Goal: Communication & Community: Answer question/provide support

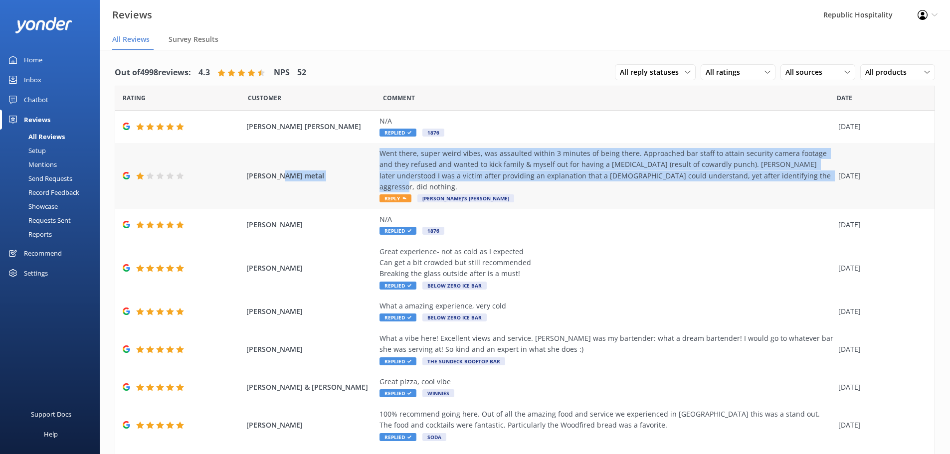
drag, startPoint x: 774, startPoint y: 178, endPoint x: 369, endPoint y: 160, distance: 404.9
click at [369, 160] on div "[PERSON_NAME] metal Went there, super weird vibes, was assaulted within 3 minut…" at bounding box center [524, 176] width 819 height 66
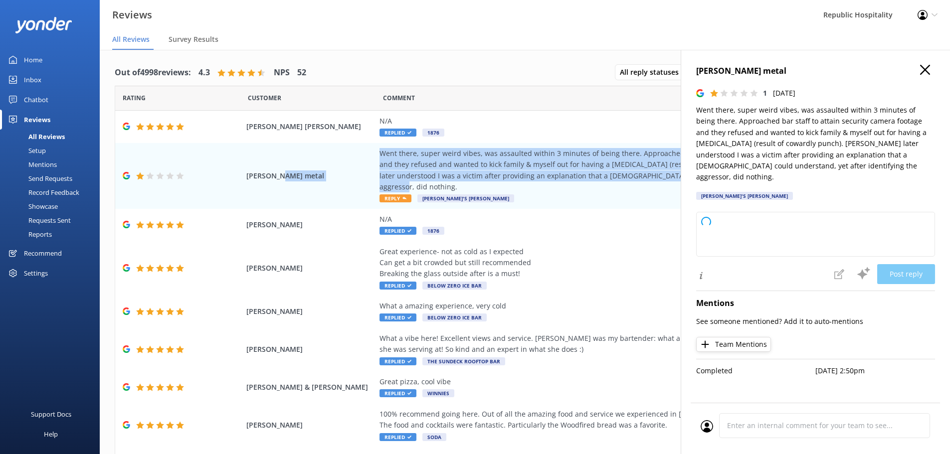
copy div "Went there, super weird vibes, was assaulted within 3 minutes of being there. A…"
type textarea "Thank you for bringing this to our attention. We take your concerns very seriou…"
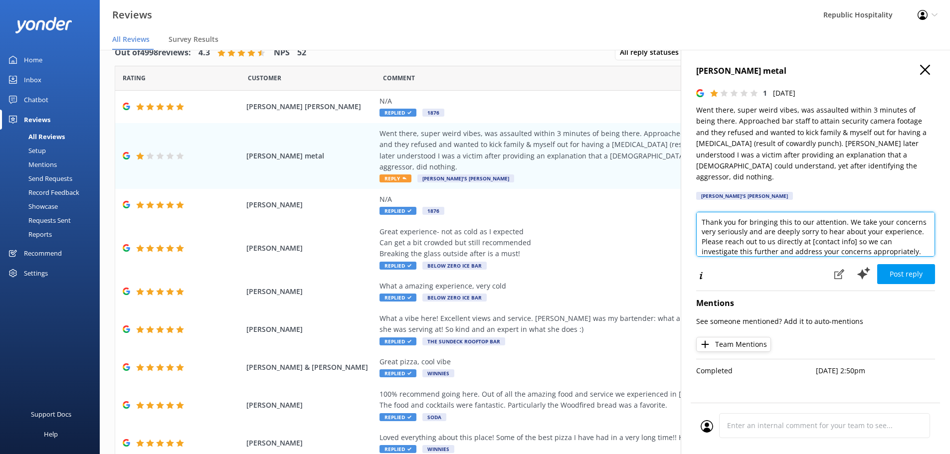
drag, startPoint x: 879, startPoint y: 239, endPoint x: 687, endPoint y: 198, distance: 196.3
click at [687, 198] on div "[PERSON_NAME] metal 1 [DATE] Went there, super weird vibes, was assaulted withi…" at bounding box center [815, 277] width 269 height 454
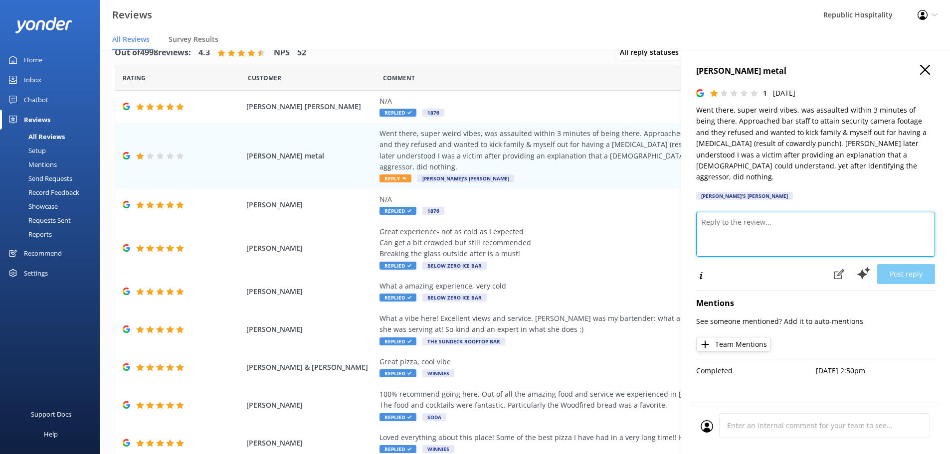
click at [743, 212] on textarea at bounding box center [815, 234] width 239 height 45
paste textarea "We’re very sorry to read about your experience and want to acknowledge how dist…"
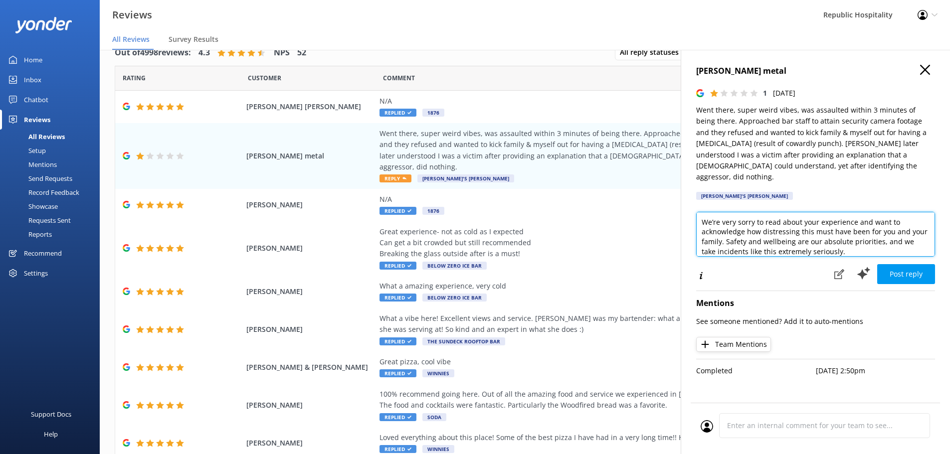
scroll to position [98, 0]
click at [852, 212] on textarea "We’re very sorry to read about your experience and want to acknowledge how dist…" at bounding box center [815, 234] width 239 height 45
click at [810, 239] on textarea "We’re very sorry to read about your experience and want to acknowledge how dist…" at bounding box center [815, 234] width 239 height 45
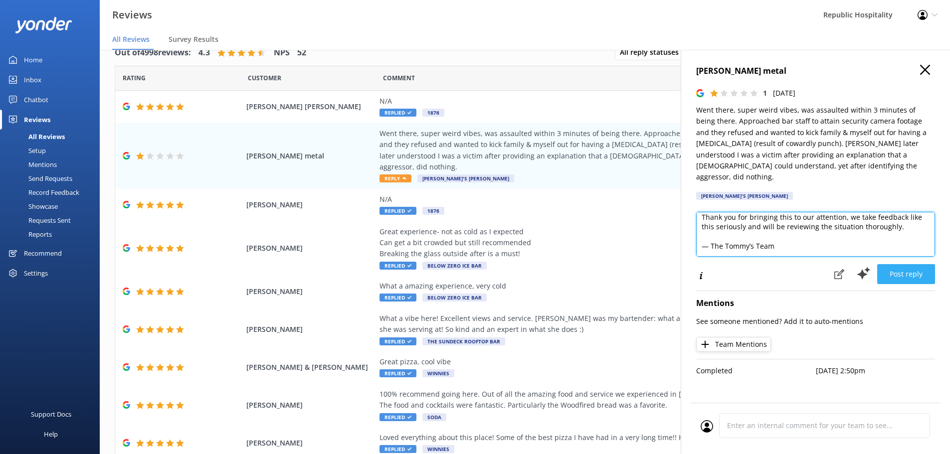
type textarea "We’re very sorry to read about your experience and want to acknowledge how dist…"
click at [915, 264] on button "Post reply" at bounding box center [906, 274] width 58 height 20
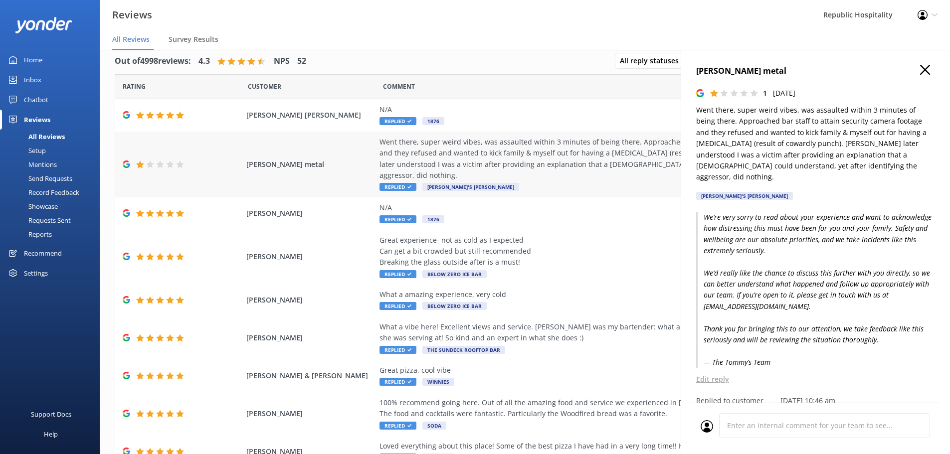
scroll to position [0, 0]
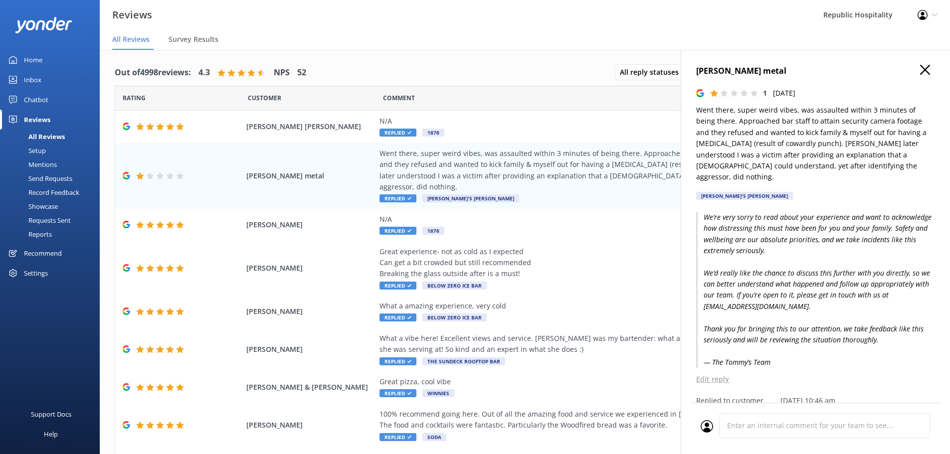
click at [920, 70] on use "button" at bounding box center [925, 70] width 10 height 10
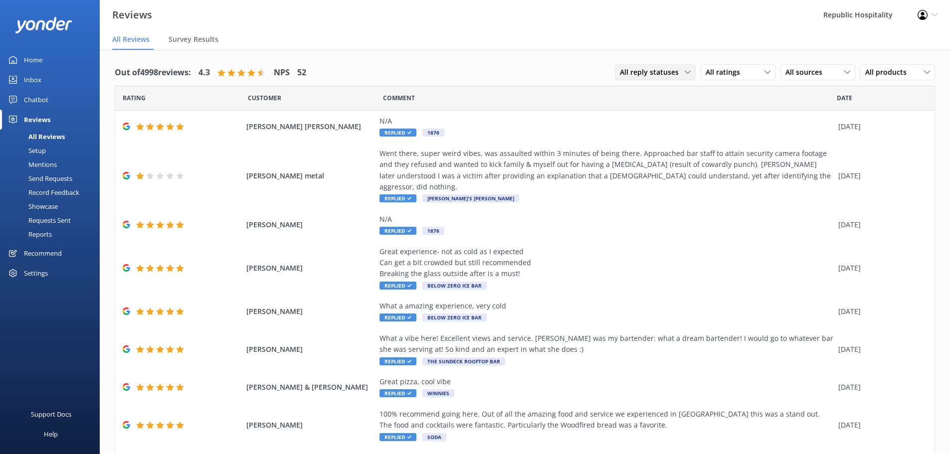
click at [662, 68] on span "All reply statuses" at bounding box center [652, 72] width 65 height 11
click at [634, 108] on div "Needs a reply" at bounding box center [639, 113] width 38 height 10
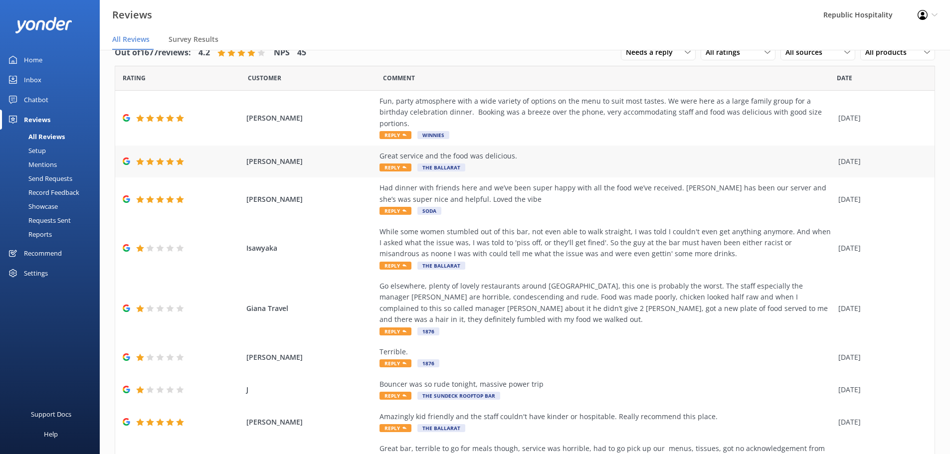
click at [402, 166] on use at bounding box center [404, 167] width 4 height 2
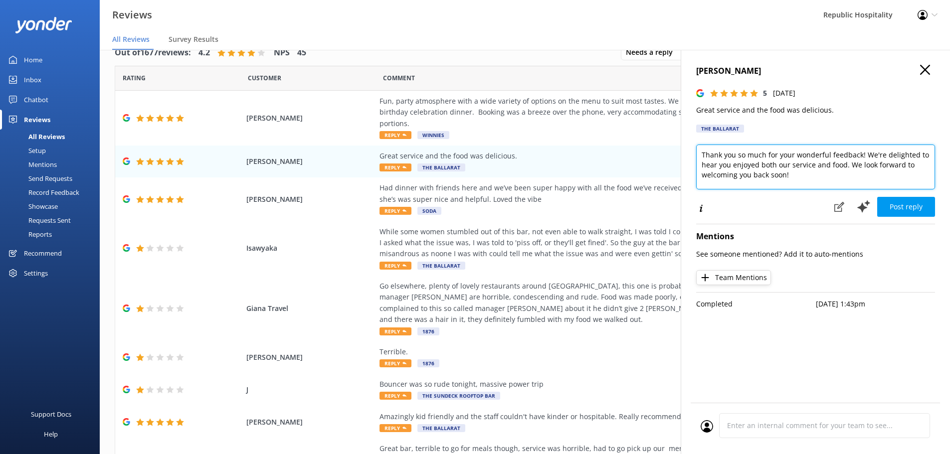
click at [828, 155] on textarea "Thank you so much for your wonderful feedback! We're delighted to hear you enjo…" at bounding box center [815, 167] width 239 height 45
click at [914, 155] on textarea "Thank you so much for your awesome feedback! We're delighted to hear you enjoye…" at bounding box center [815, 167] width 239 height 45
drag, startPoint x: 758, startPoint y: 176, endPoint x: 836, endPoint y: 164, distance: 79.1
click at [836, 164] on textarea "Thank you so much for your awesome feedback! We're stoked to hear you enjoyed b…" at bounding box center [815, 167] width 239 height 45
type textarea "Thank you so much for your awesome feedback! We're stoked to hear you enjoyed b…"
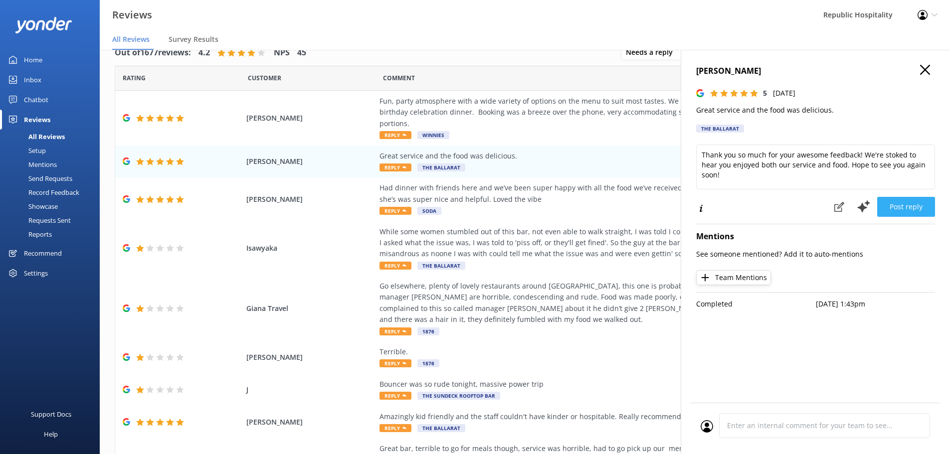
click at [894, 207] on button "Post reply" at bounding box center [906, 207] width 58 height 20
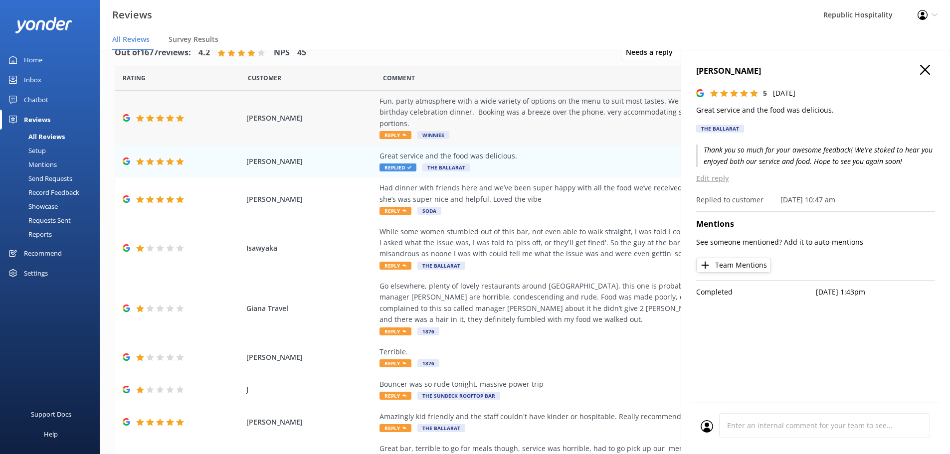
click at [391, 131] on span "Reply" at bounding box center [396, 135] width 32 height 8
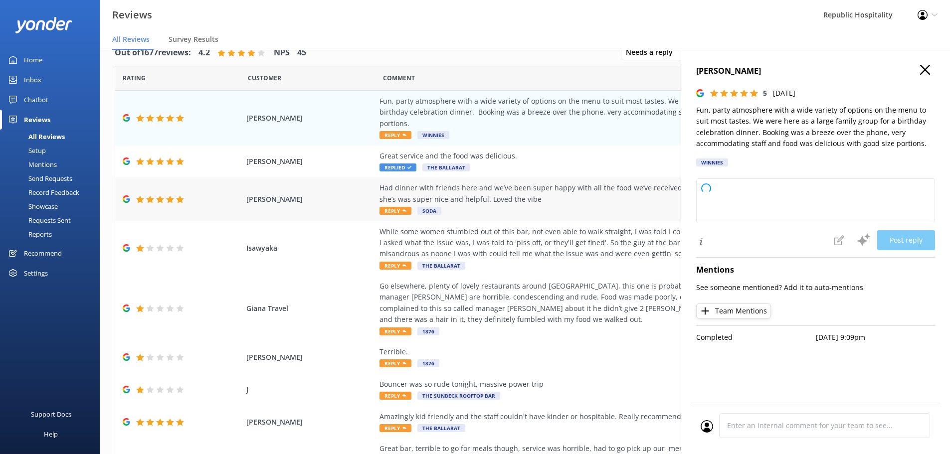
type textarea "Thank you so much for your wonderful review! We’re delighted to hear you enjoye…"
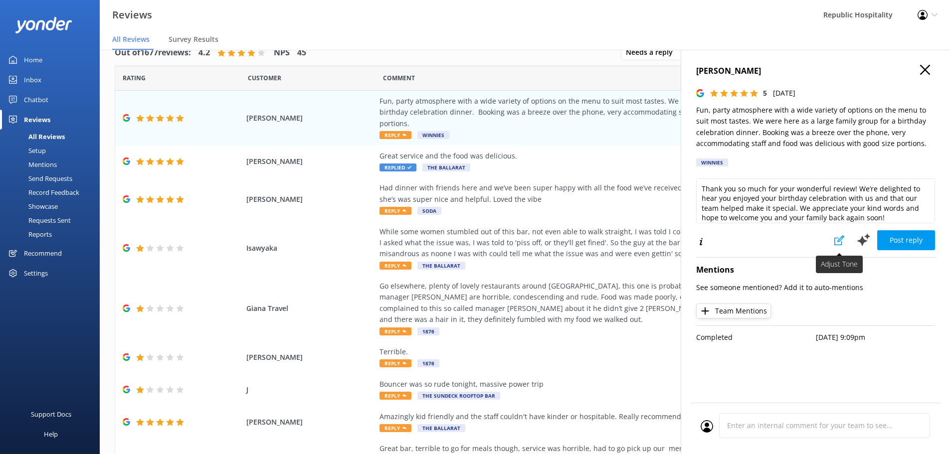
click at [844, 237] on use at bounding box center [839, 240] width 10 height 10
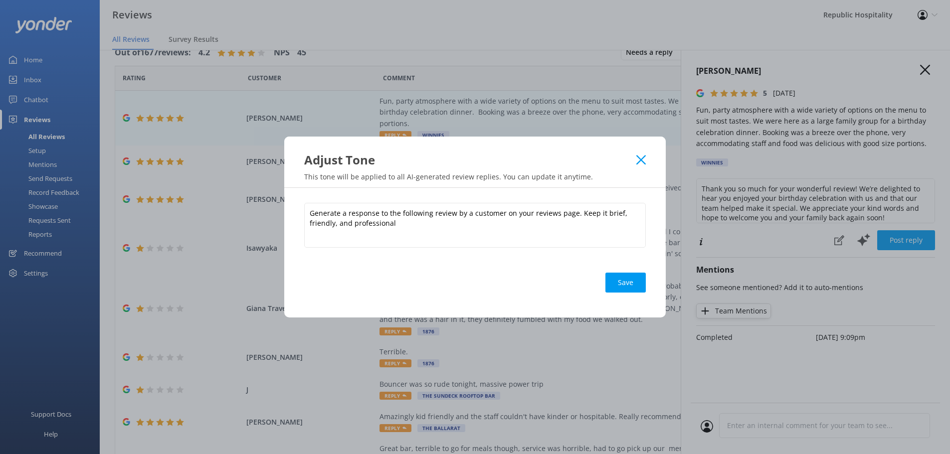
click at [641, 161] on use at bounding box center [640, 159] width 9 height 9
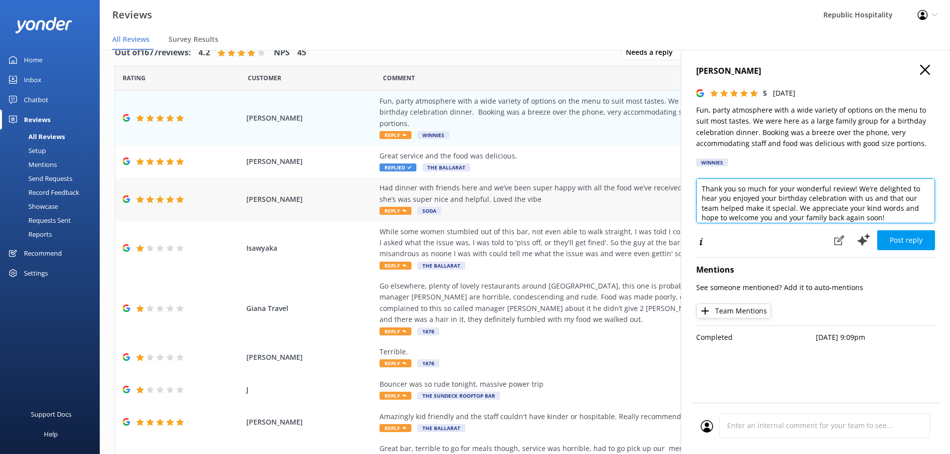
drag, startPoint x: 887, startPoint y: 216, endPoint x: 661, endPoint y: 173, distance: 229.7
click at [661, 173] on div "Out of 1677 reviews: 4.2 NPS 45 Needs a reply All reply statuses Needs a reply …" at bounding box center [525, 242] width 850 height 424
click at [891, 217] on textarea "Thank you so much for your wonderful review! We’re delighted to hear you enjoye…" at bounding box center [815, 201] width 239 height 45
drag, startPoint x: 890, startPoint y: 218, endPoint x: 712, endPoint y: 188, distance: 180.5
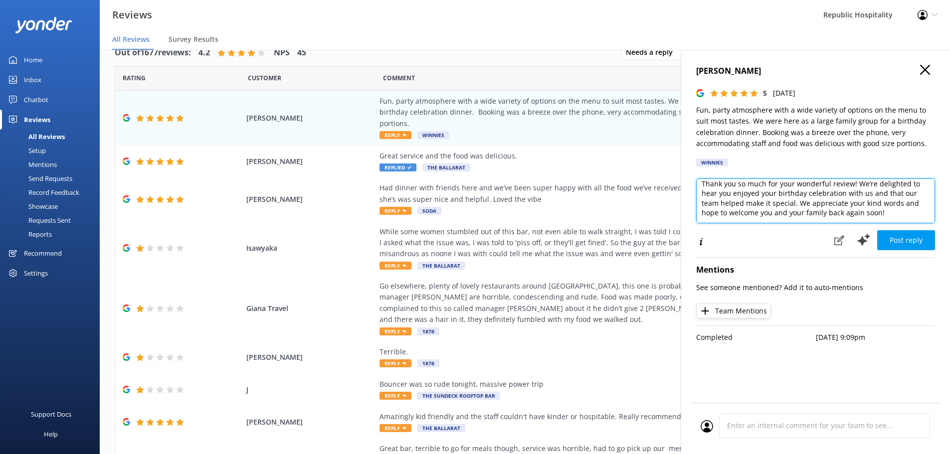
click at [713, 188] on textarea "Thank you so much for your wonderful review! We’re delighted to hear you enjoye…" at bounding box center [815, 201] width 239 height 45
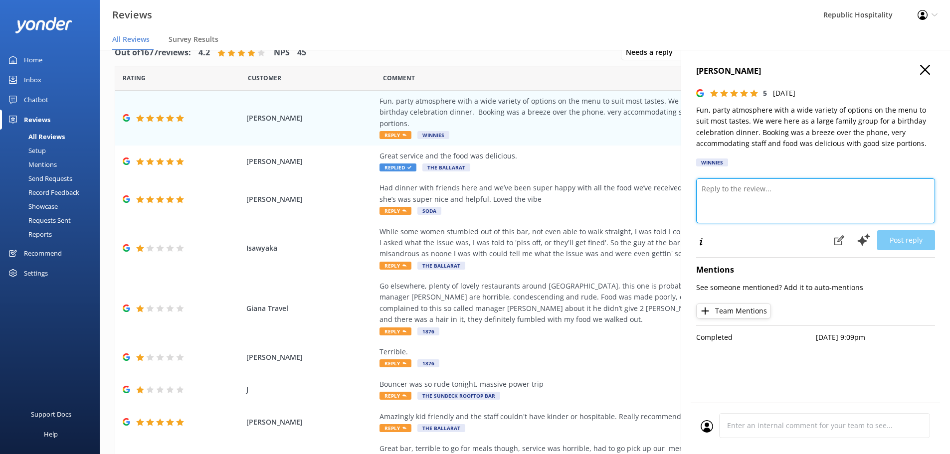
scroll to position [0, 0]
click at [840, 190] on textarea at bounding box center [815, 201] width 239 height 45
paste textarea "ChatGPT said: That’s such a lovely message – sounds like it came straight from …"
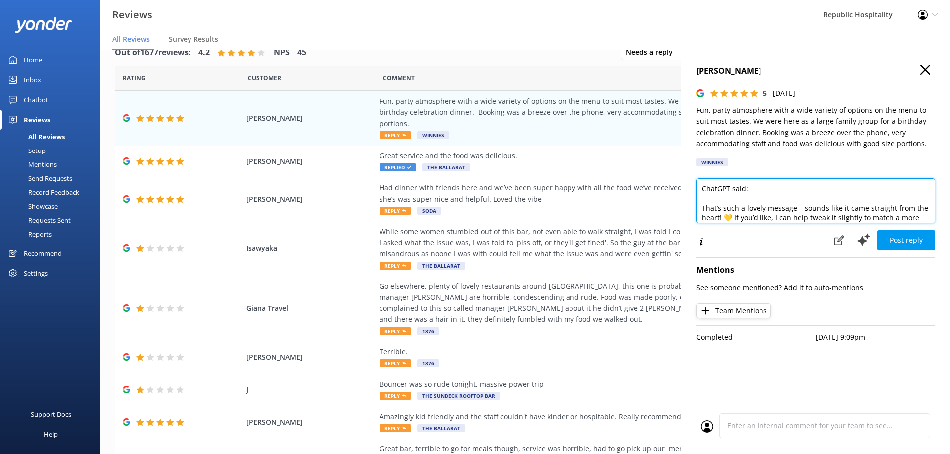
drag, startPoint x: 701, startPoint y: 208, endPoint x: 690, endPoint y: 169, distance: 40.9
click at [690, 169] on div "[PERSON_NAME] S 5 [DATE] Fun, party atmosphere with a wide variety of options o…" at bounding box center [815, 277] width 269 height 454
click at [801, 189] on textarea "That’s such a lovely message – sounds like it came straight from the heart! 💛 I…" at bounding box center [815, 201] width 239 height 45
click at [735, 200] on textarea "That’s such a lovely message, sounds like it came straight from the heart! 💛 If…" at bounding box center [815, 201] width 239 height 45
type textarea "That’s such a lovely message, sounds like it came straight from the heart! If y…"
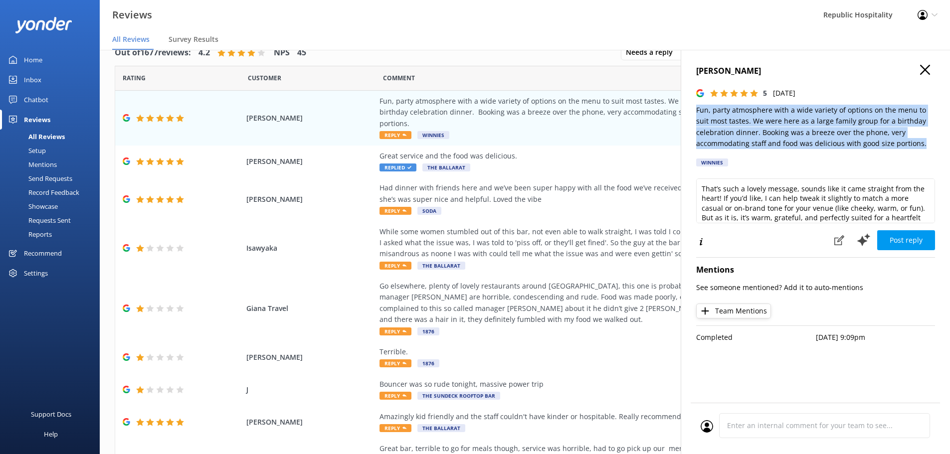
drag, startPoint x: 924, startPoint y: 142, endPoint x: 697, endPoint y: 108, distance: 229.4
click at [697, 108] on p "Fun, party atmosphere with a wide variety of options on the menu to suit most t…" at bounding box center [815, 127] width 239 height 45
copy p "Fun, party atmosphere with a wide variety of options on the menu to suit most t…"
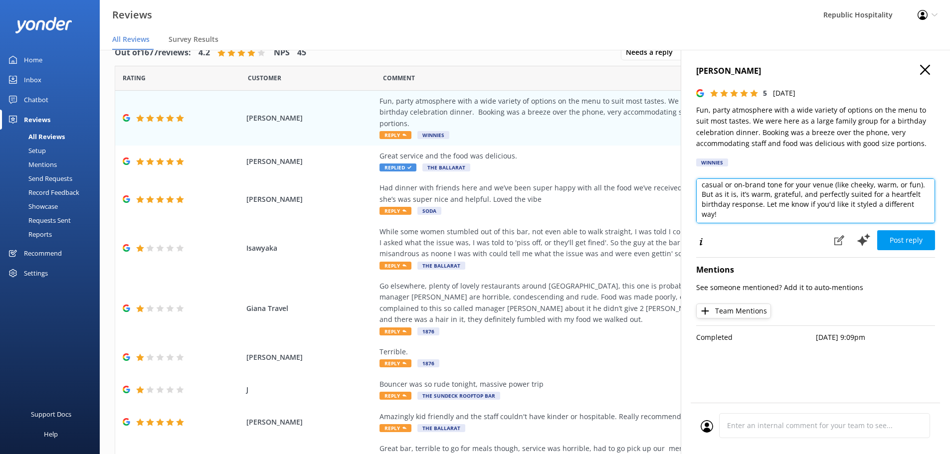
drag, startPoint x: 701, startPoint y: 190, endPoint x: 822, endPoint y: 219, distance: 124.2
click at [822, 219] on textarea "That’s such a lovely message, sounds like it came straight from the heart! If y…" at bounding box center [815, 201] width 239 height 45
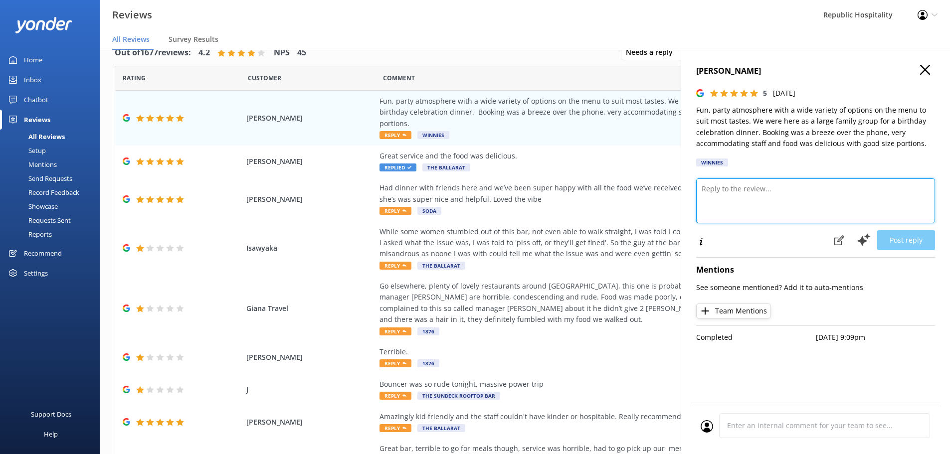
click at [743, 198] on textarea at bounding box center [815, 201] width 239 height 45
paste textarea "Sounds like a celebration done right! 🎉🍕 We’re so glad your family had a great …"
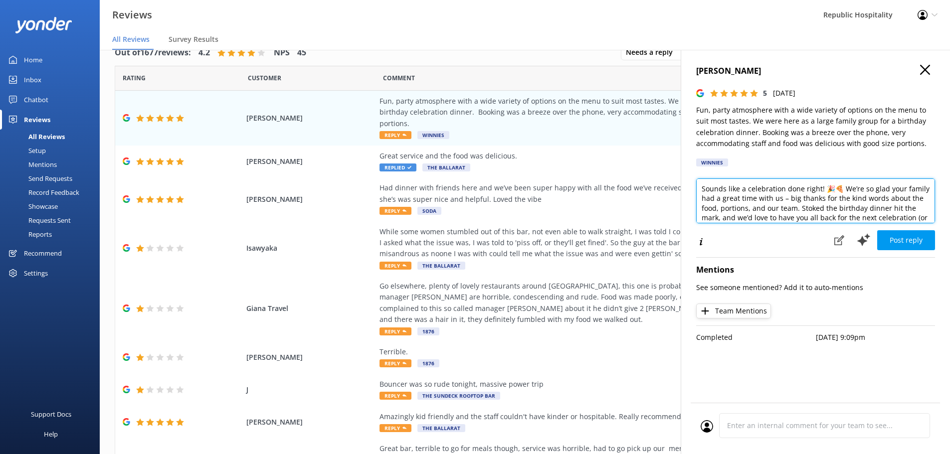
click at [841, 191] on textarea "Sounds like a celebration done right! 🎉🍕 We’re so glad your family had a great …" at bounding box center [815, 201] width 239 height 45
click at [772, 197] on textarea "Sounds like a celebration done right! We’re so glad your family had a great tim…" at bounding box center [815, 201] width 239 height 45
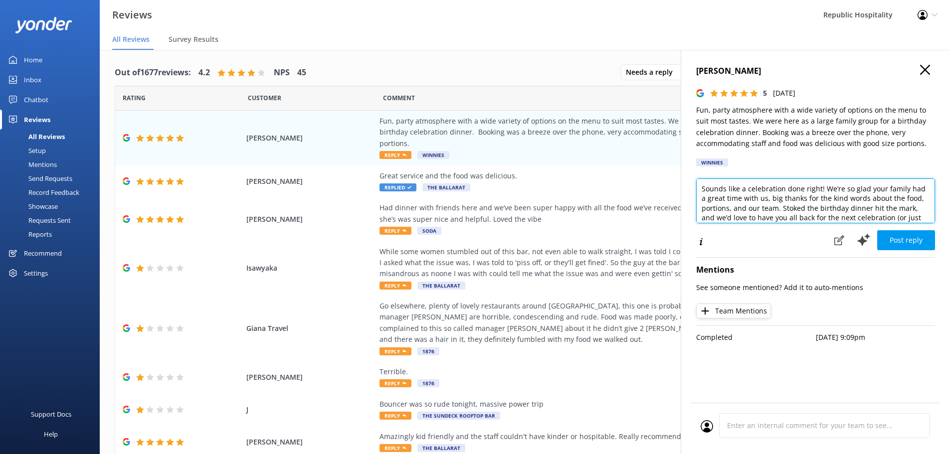
click at [703, 190] on textarea "Sounds like a celebration done right! We’re so glad your family had a great tim…" at bounding box center [815, 201] width 239 height 45
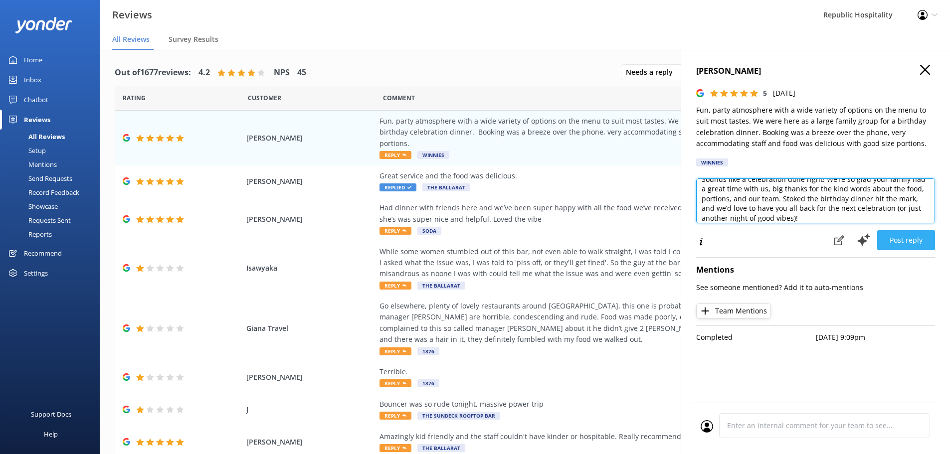
type textarea "Sounds like a celebration done right! We’re so glad your family had a great tim…"
click at [912, 240] on button "Post reply" at bounding box center [906, 240] width 58 height 20
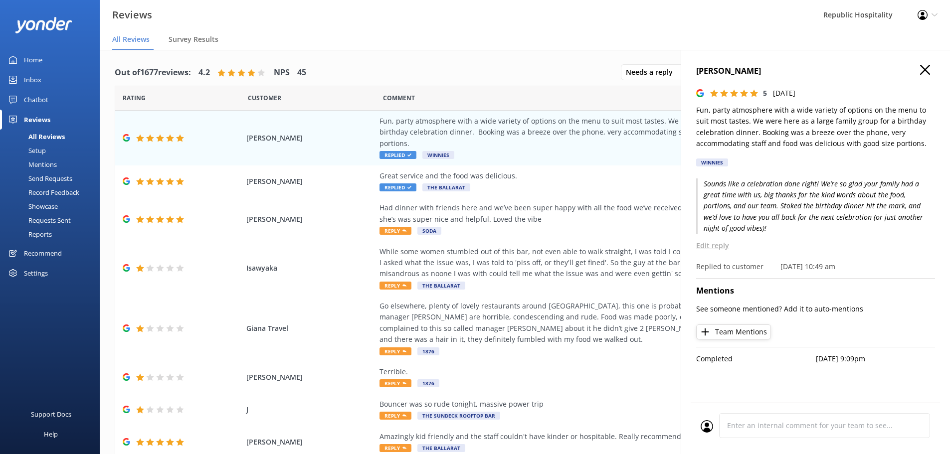
click at [922, 65] on icon "button" at bounding box center [925, 70] width 10 height 10
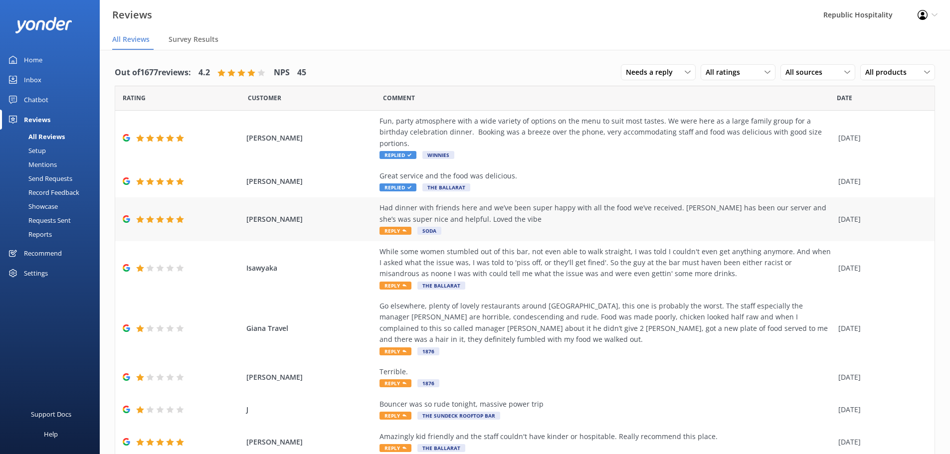
click at [402, 227] on span "Reply" at bounding box center [396, 231] width 32 height 8
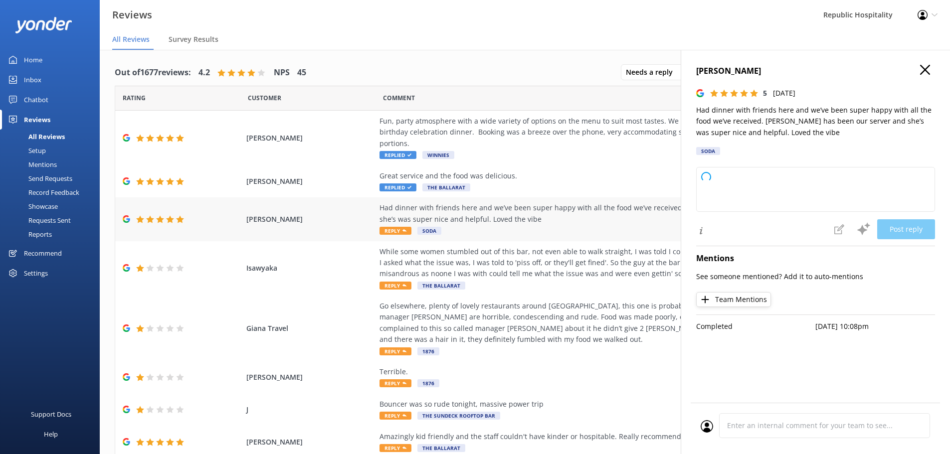
type textarea "Thank you so much for your wonderful review! We're thrilled to hear you and you…"
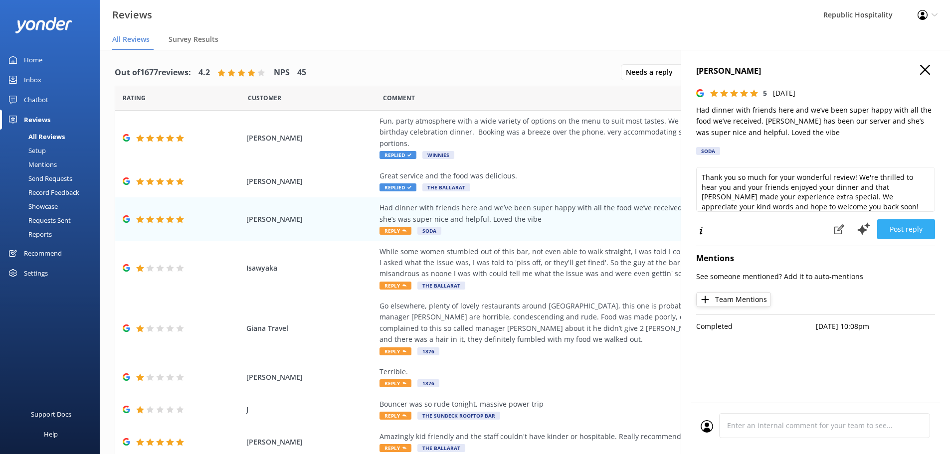
click at [905, 230] on button "Post reply" at bounding box center [906, 229] width 58 height 20
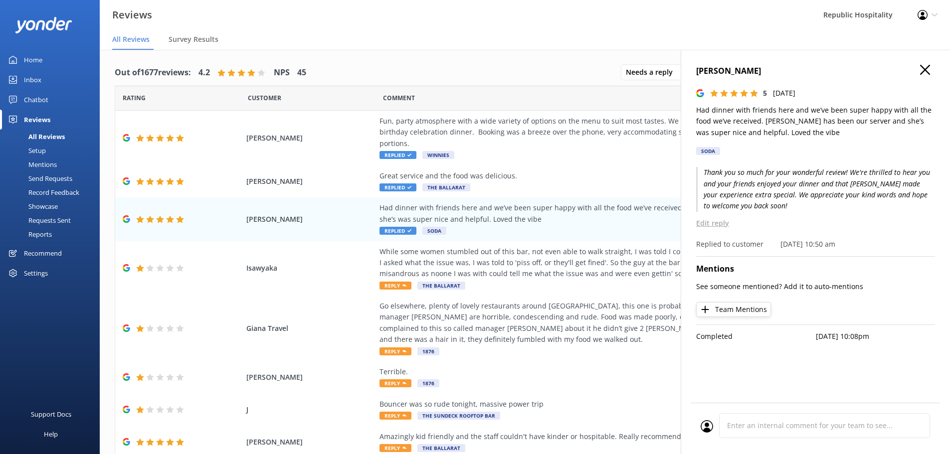
click at [924, 70] on icon "button" at bounding box center [925, 70] width 10 height 10
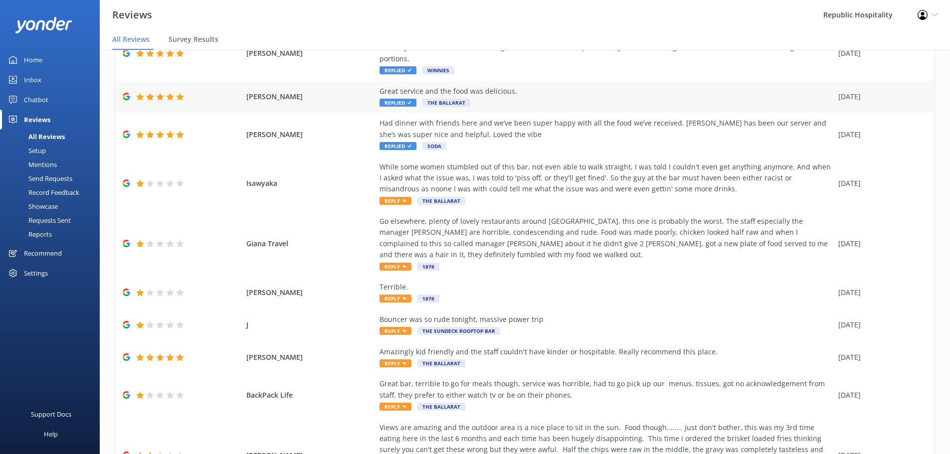
scroll to position [100, 0]
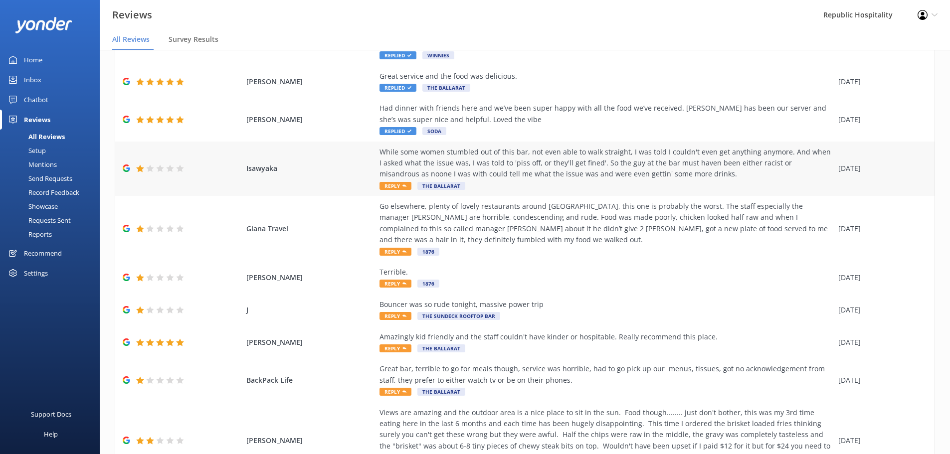
click at [402, 184] on icon at bounding box center [404, 186] width 4 height 4
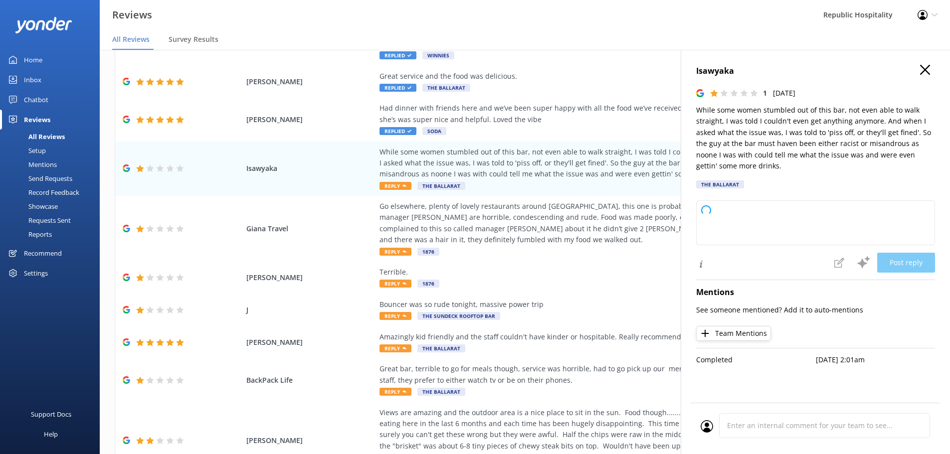
type textarea "Thank you for your feedback. We’re very sorry to hear about your experience and…"
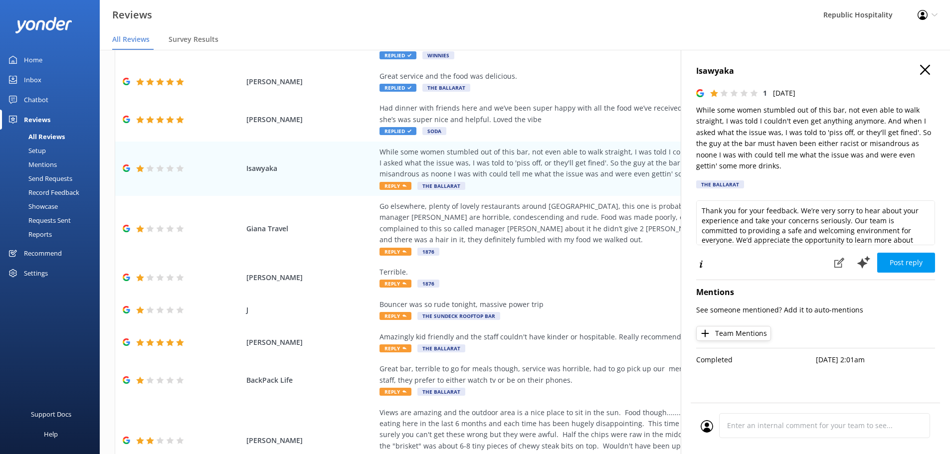
click at [922, 63] on div "Isawyaka 1 [DATE] While some women stumbled out of this bar, not even able to w…" at bounding box center [815, 277] width 269 height 454
click at [922, 69] on icon "button" at bounding box center [925, 70] width 10 height 10
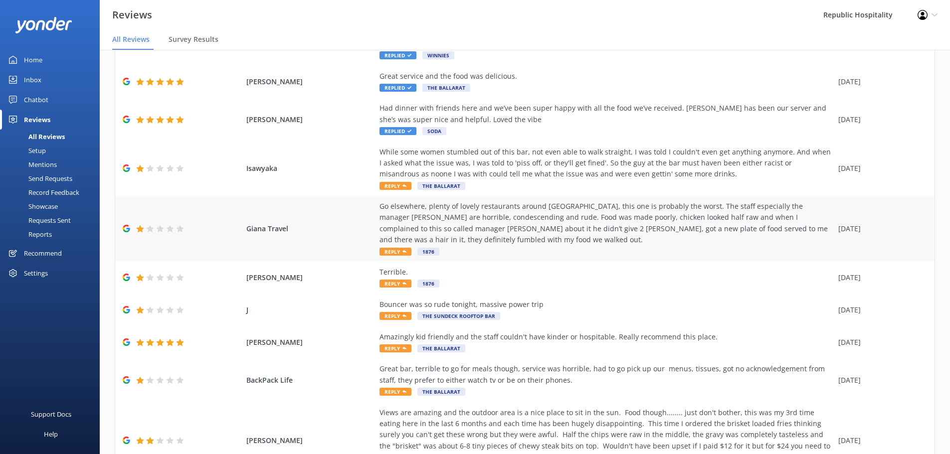
scroll to position [0, 0]
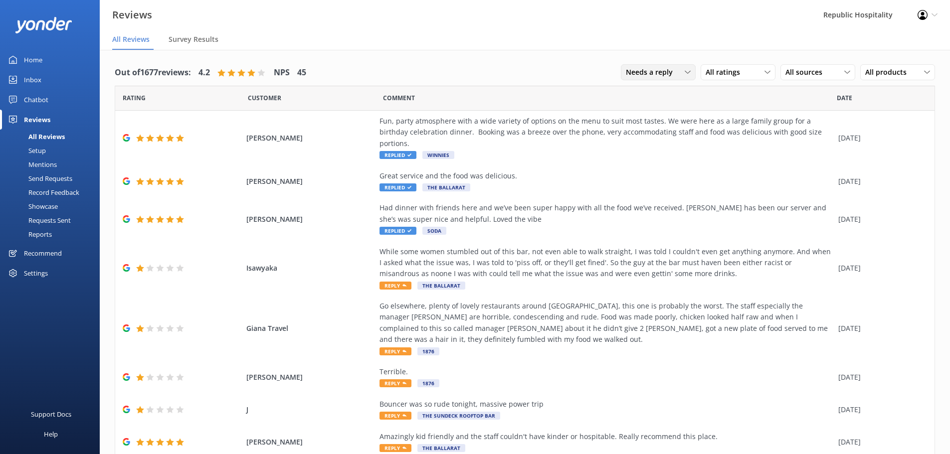
click at [662, 70] on span "Needs a reply" at bounding box center [652, 72] width 53 height 11
click at [661, 129] on div "Does not need reply" at bounding box center [654, 133] width 57 height 10
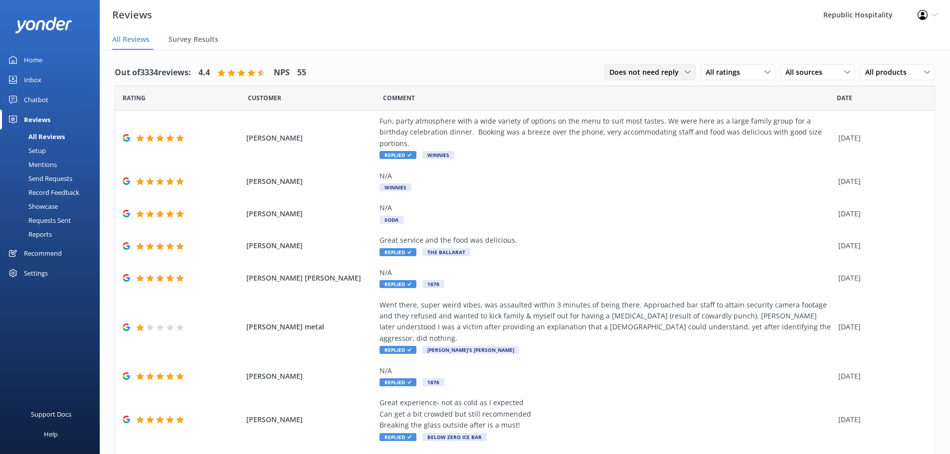
click at [663, 78] on div "Does not need reply All reply statuses Needs a reply Does not need reply" at bounding box center [649, 72] width 91 height 16
click at [650, 109] on link "Needs a reply" at bounding box center [650, 113] width 90 height 20
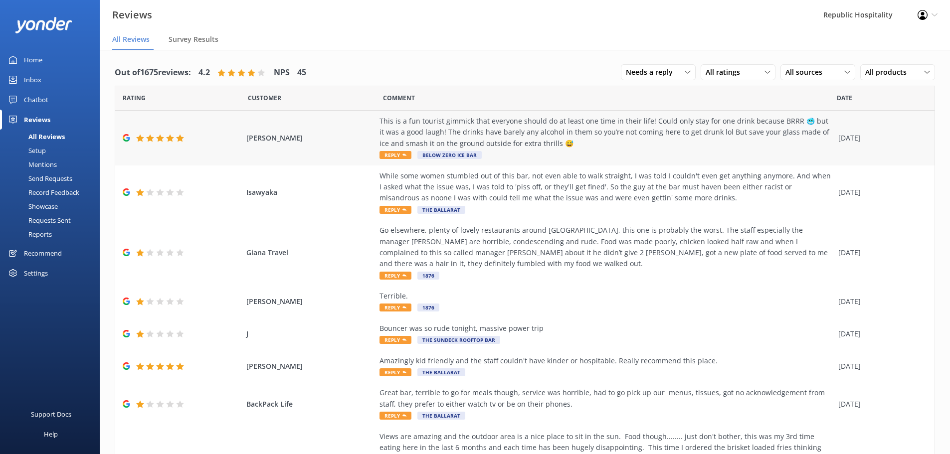
click at [391, 155] on span "Reply" at bounding box center [396, 155] width 32 height 8
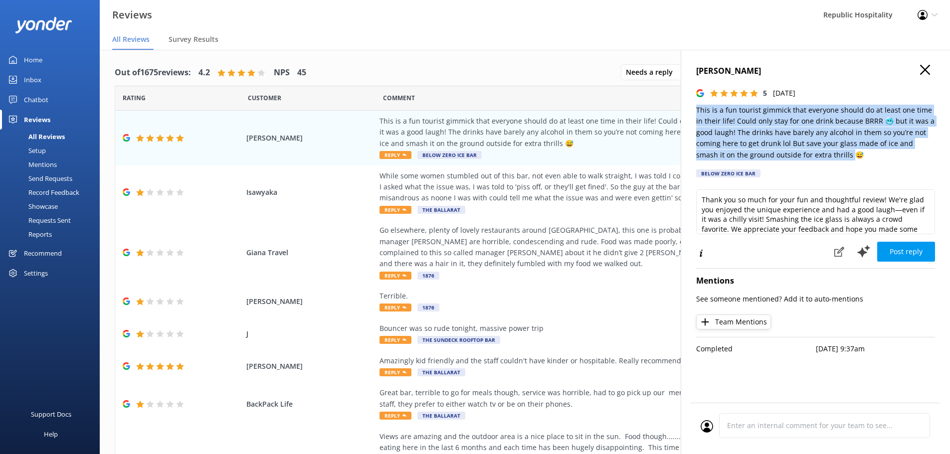
drag, startPoint x: 821, startPoint y: 153, endPoint x: 682, endPoint y: 110, distance: 145.6
click at [682, 110] on div "[PERSON_NAME] 5 [DATE] This is a fun tourist gimmick that everyone should do at…" at bounding box center [815, 277] width 269 height 454
copy p "This is a fun tourist gimmick that everyone should do at least one time in thei…"
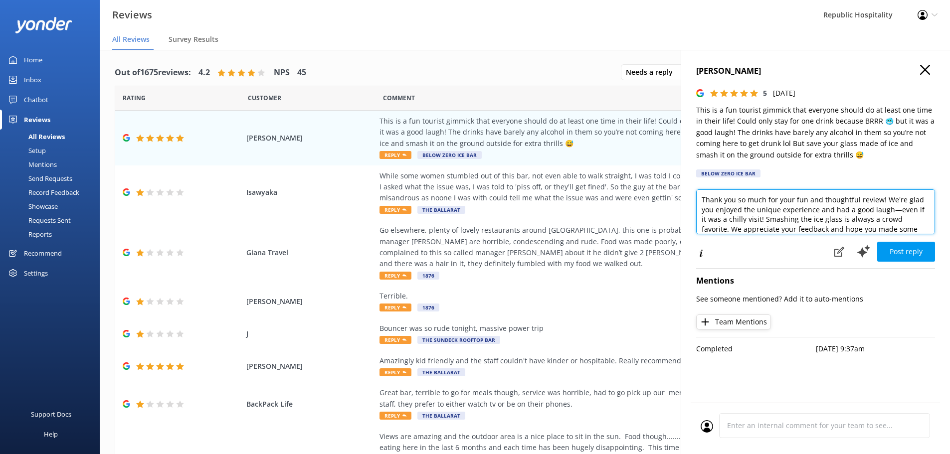
drag, startPoint x: 864, startPoint y: 220, endPoint x: 703, endPoint y: 194, distance: 162.7
click at [703, 194] on textarea "Thank you so much for your fun and thoughtful review! We're glad you enjoyed th…" at bounding box center [815, 212] width 239 height 45
type textarea "memories with us!"
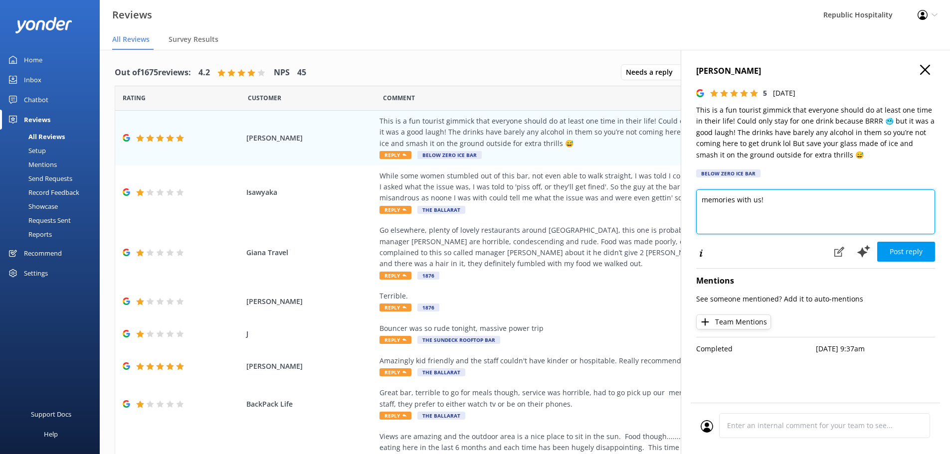
drag, startPoint x: 778, startPoint y: 200, endPoint x: 702, endPoint y: 199, distance: 75.8
click at [702, 199] on textarea "memories with us!" at bounding box center [815, 212] width 239 height 45
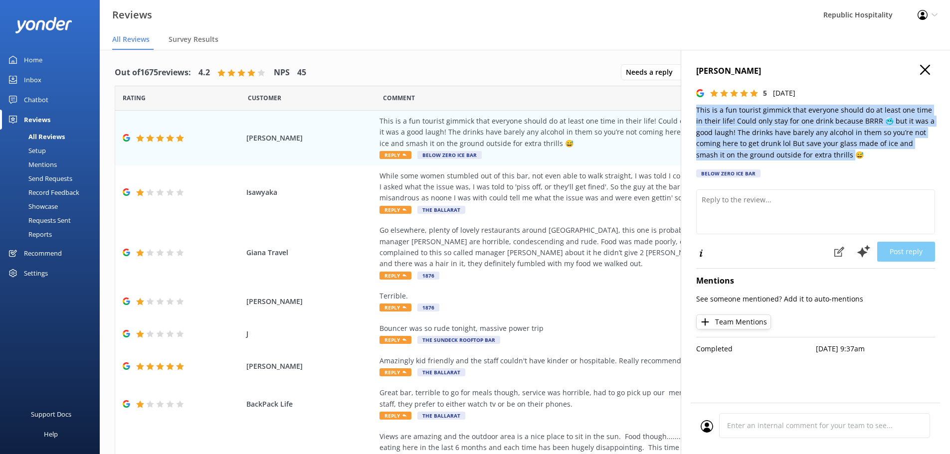
drag, startPoint x: 814, startPoint y: 155, endPoint x: 688, endPoint y: 111, distance: 133.0
click at [688, 111] on div "[PERSON_NAME] 5 [DATE] This is a fun tourist gimmick that everyone should do at…" at bounding box center [815, 277] width 269 height 454
copy p "This is a fun tourist gimmick that everyone should do at least one time in thei…"
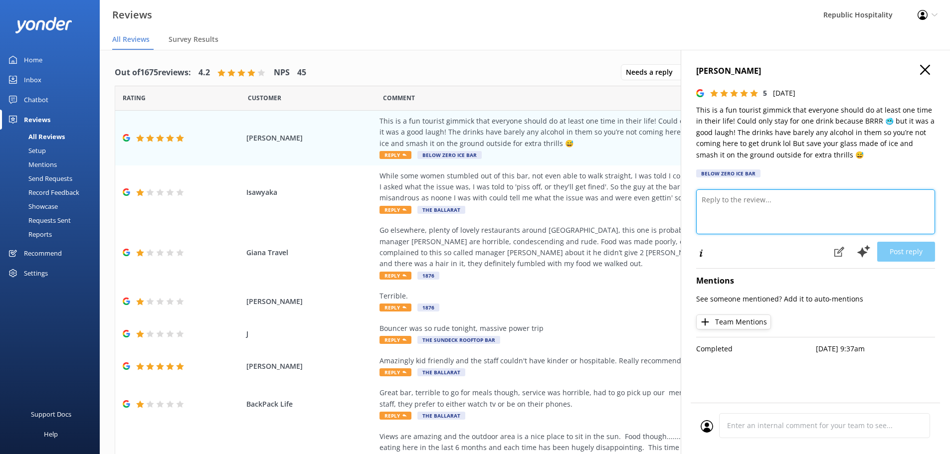
click at [764, 216] on textarea at bounding box center [815, 212] width 239 height 45
paste textarea "Love this — you're absolutely right, it's one of those frosty bucket-list exper…"
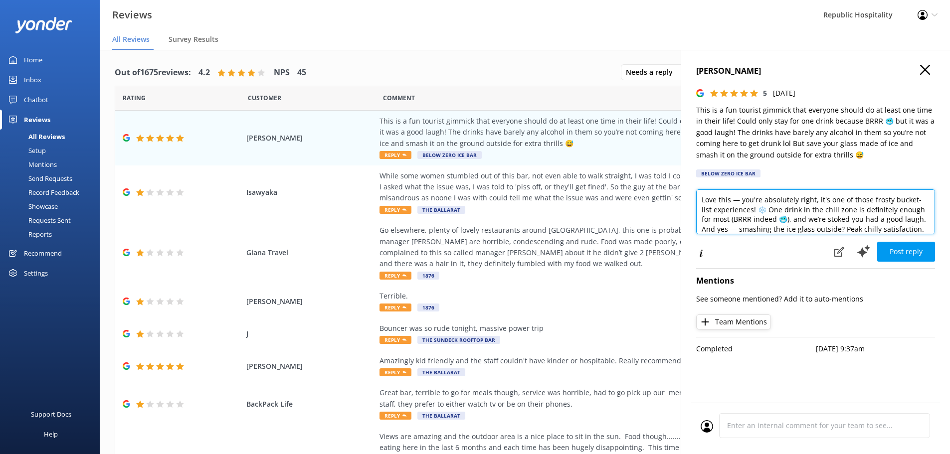
click at [742, 199] on textarea "Love this — you're absolutely right, it's one of those frosty bucket-list exper…" at bounding box center [815, 212] width 239 height 45
click at [751, 209] on textarea "Love this, you're absolutely right, it's one of those frosty bucket-list experi…" at bounding box center [815, 212] width 239 height 45
click at [773, 218] on textarea "Love this, you're absolutely right, it's one of those frosty bucket-list experi…" at bounding box center [815, 212] width 239 height 45
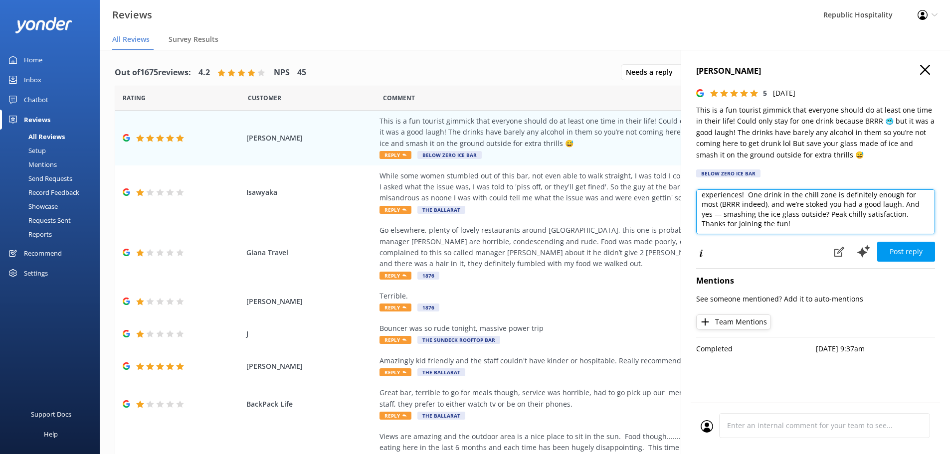
click at [723, 214] on textarea "Love this, you're absolutely right, it's one of those frosty bucket-list experi…" at bounding box center [815, 212] width 239 height 45
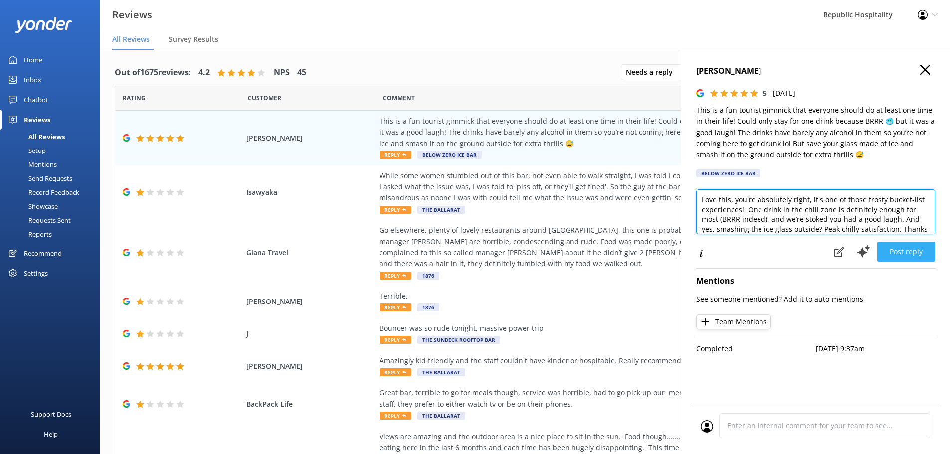
type textarea "Love this, you're absolutely right, it's one of those frosty bucket-list experi…"
click at [904, 251] on button "Post reply" at bounding box center [906, 252] width 58 height 20
